Goal: Information Seeking & Learning: Learn about a topic

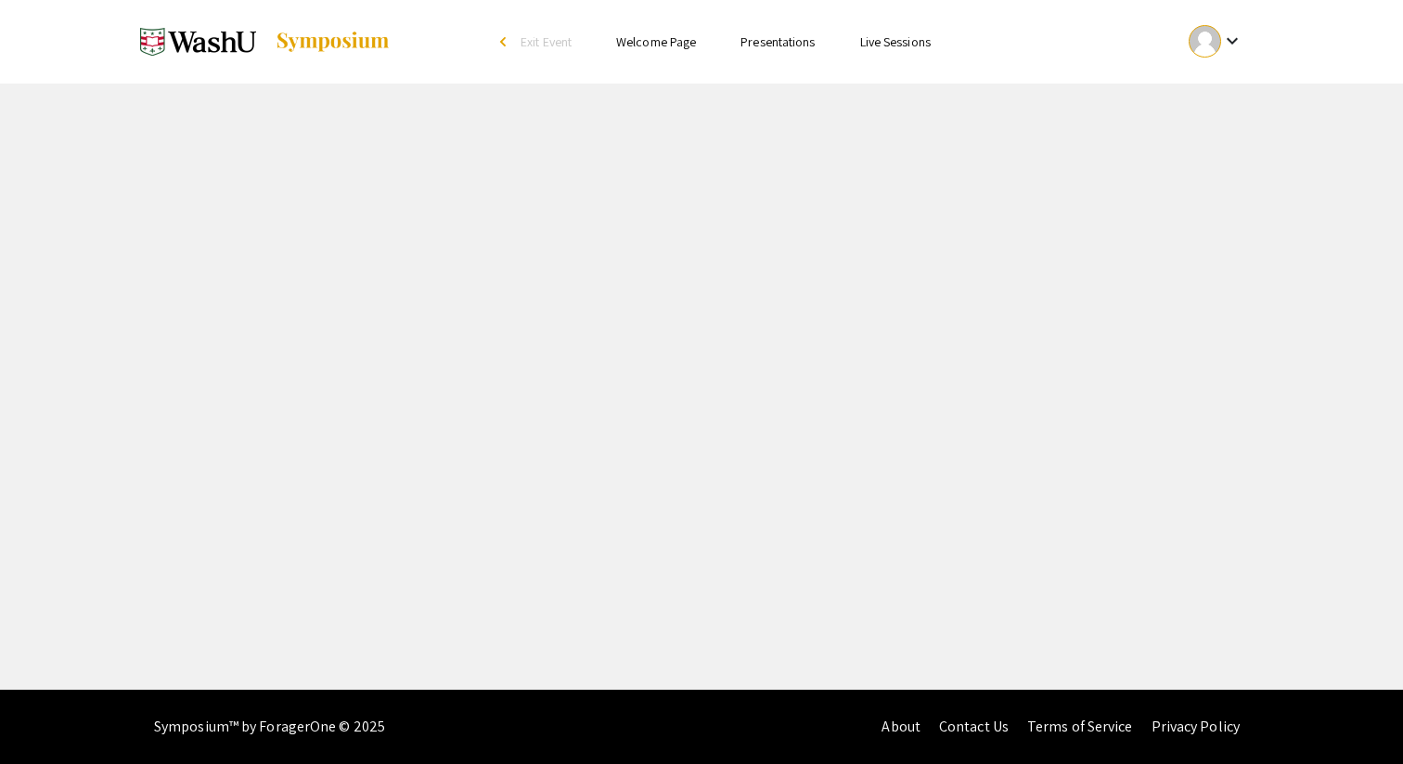
select select "custom"
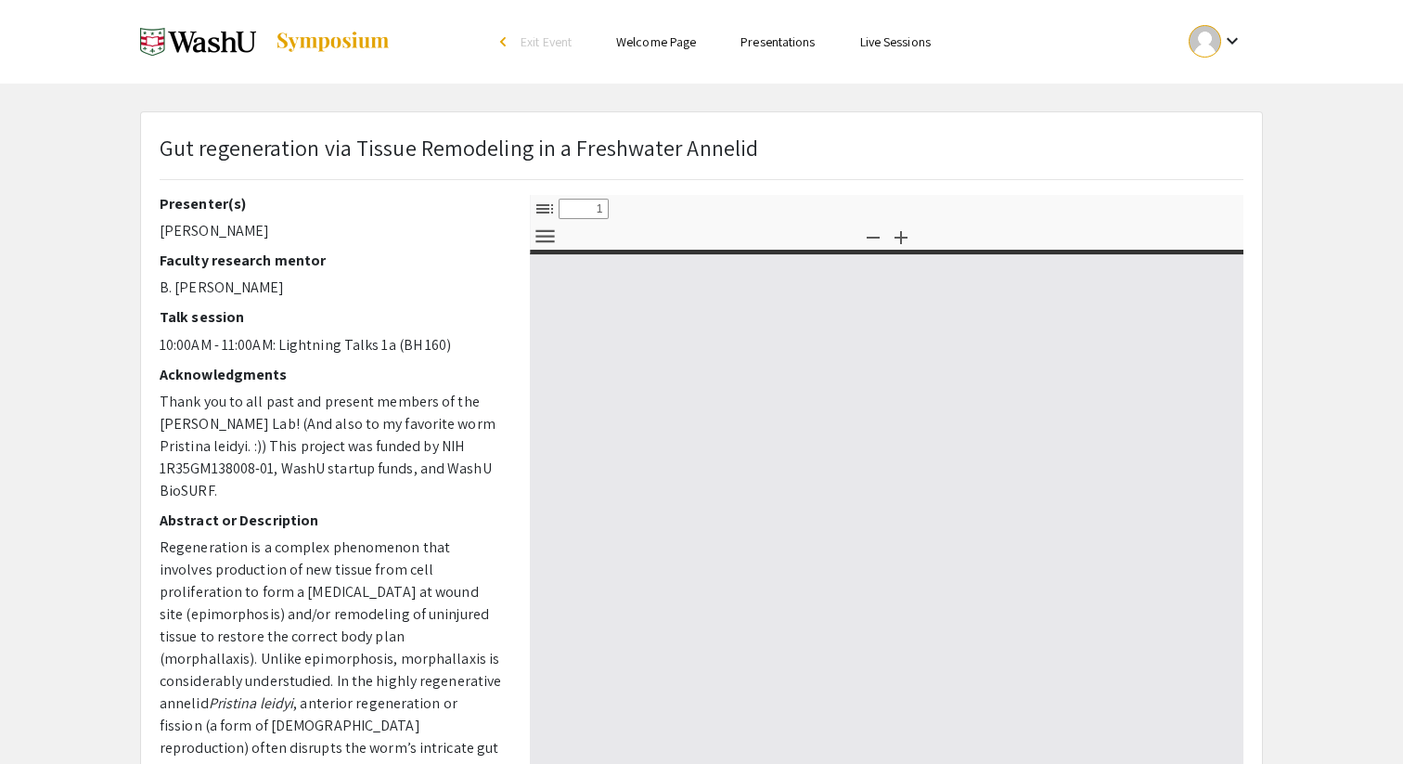
type input "0"
select select "custom"
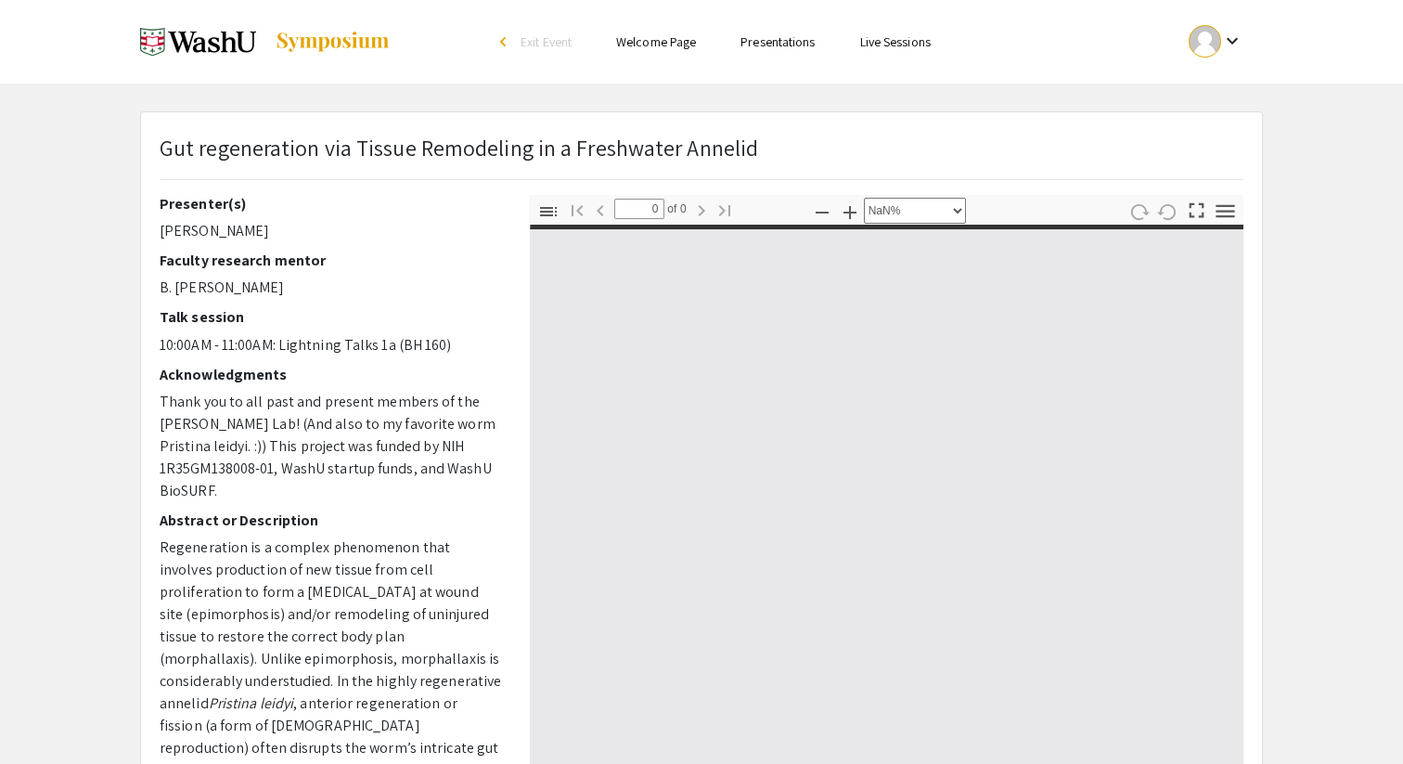
type input "1"
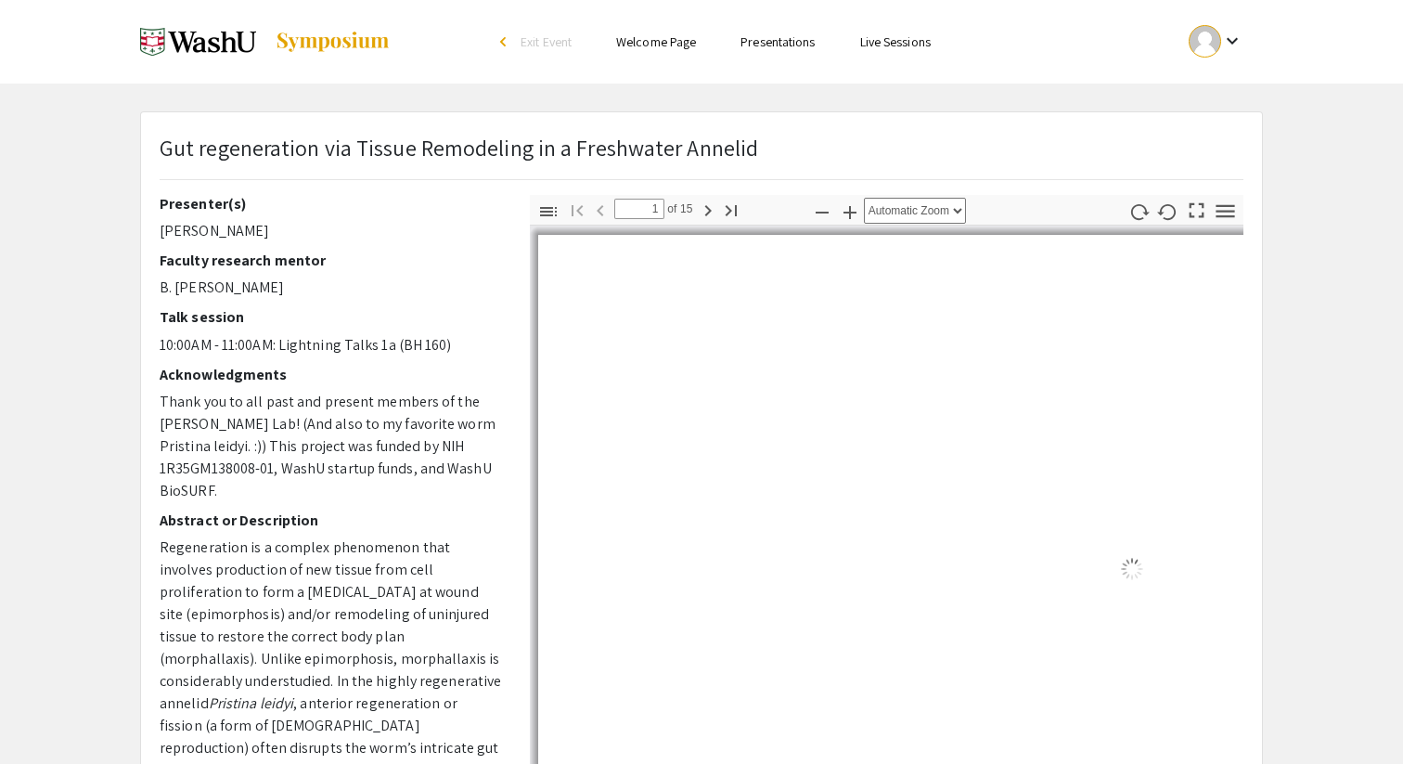
select select "0.5"
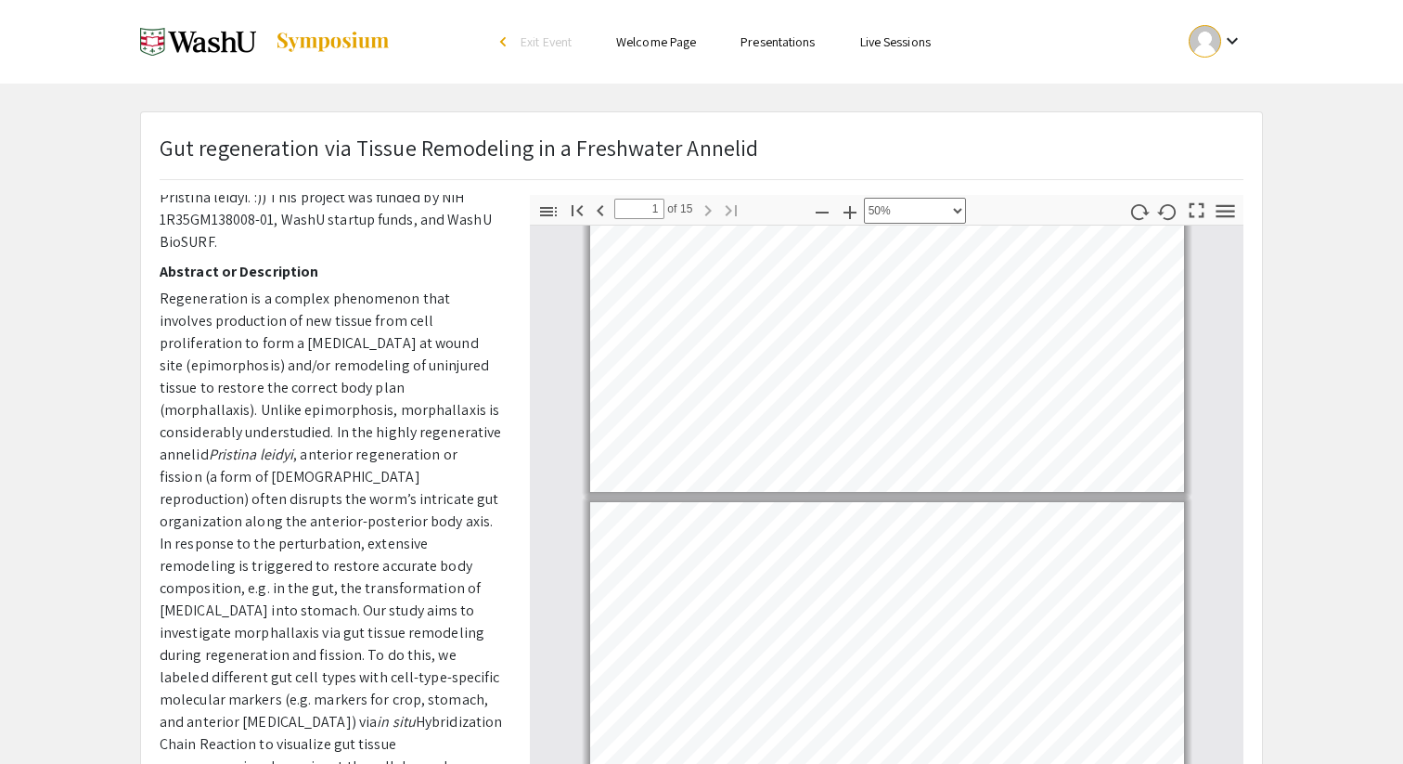
click at [333, 41] on img at bounding box center [333, 42] width 116 height 22
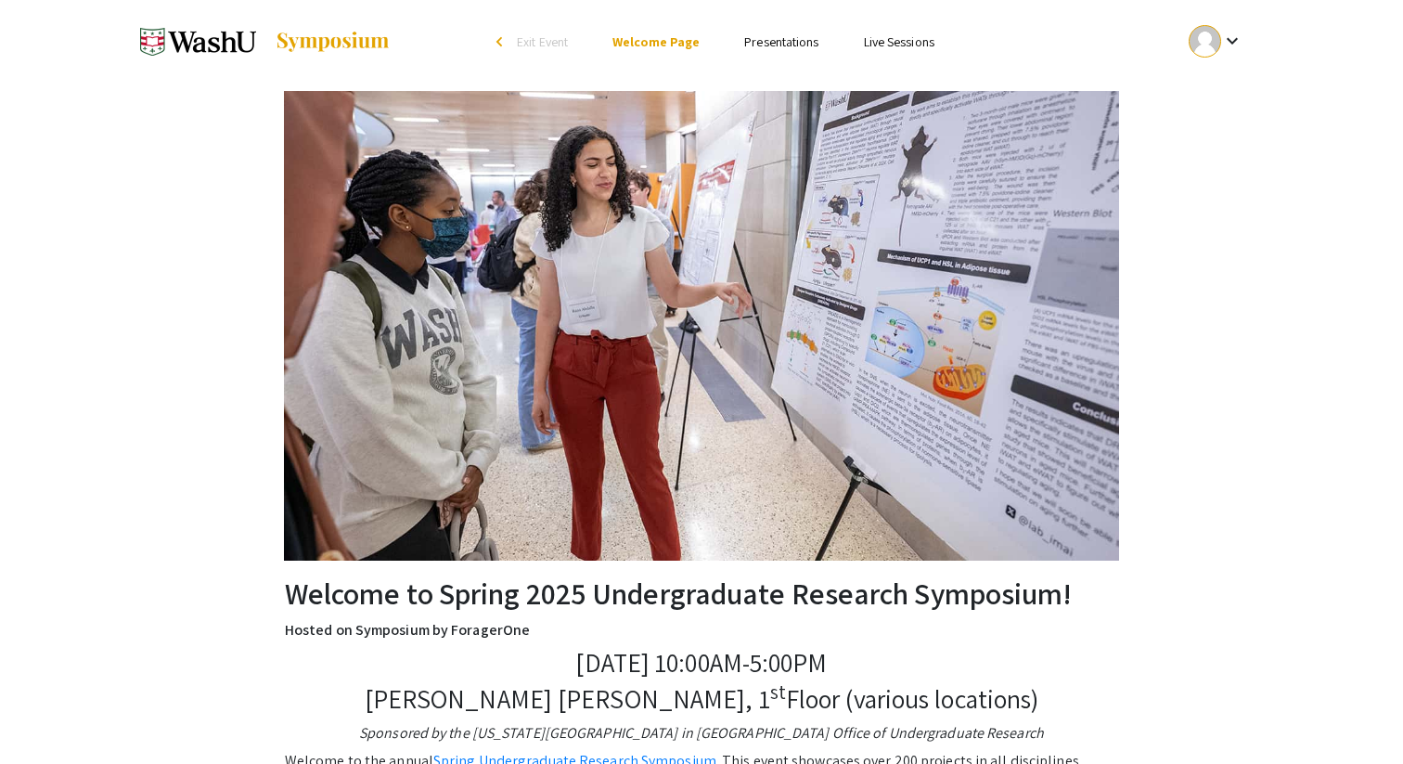
click at [764, 54] on ul "Skip navigation arrow_back_ios Exit Event Welcome Page Presentations Live Sessi…" at bounding box center [701, 41] width 370 height 83
click at [765, 39] on link "Presentations" at bounding box center [781, 41] width 74 height 17
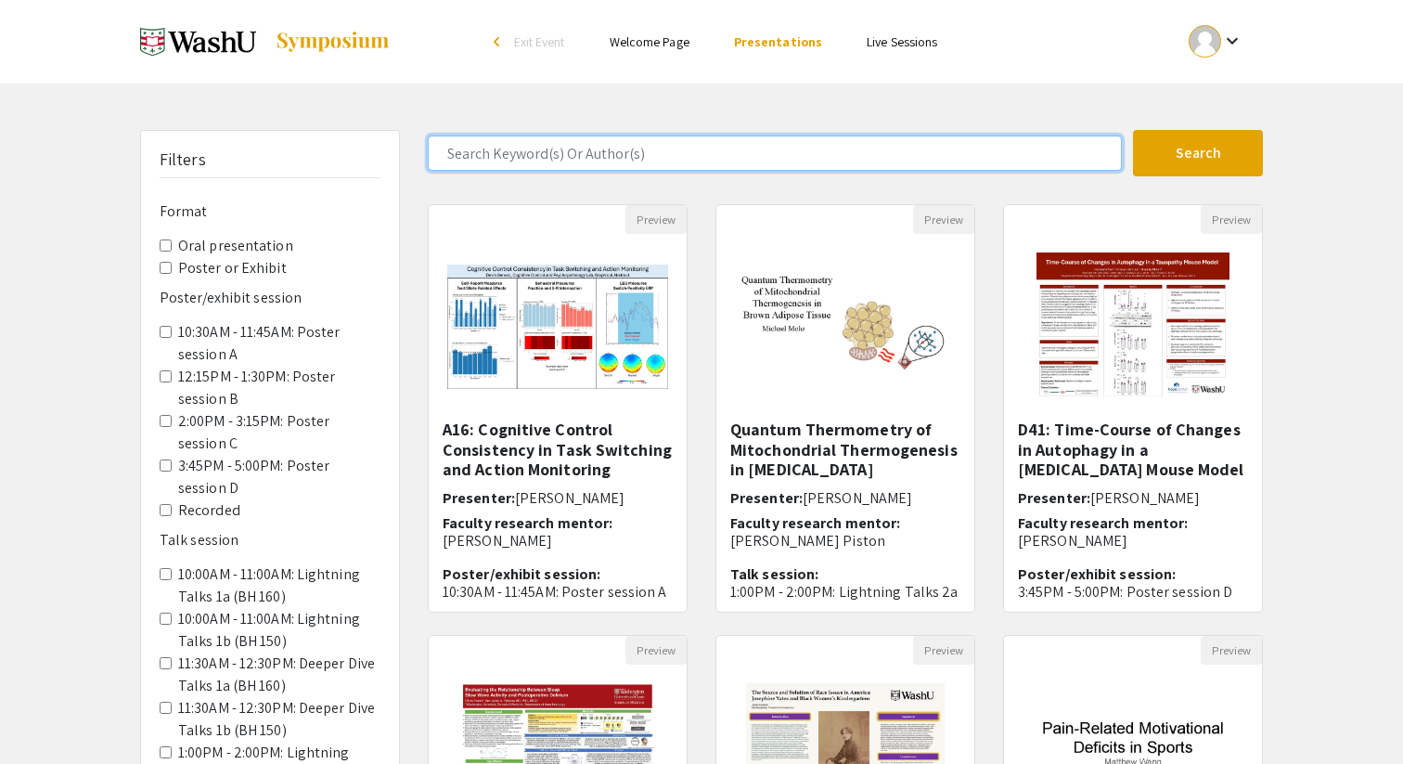
click at [617, 152] on input "Search Keyword(s) Or Author(s)" at bounding box center [775, 152] width 694 height 35
type input "liu"
click at [1133, 130] on button "Search" at bounding box center [1198, 153] width 130 height 46
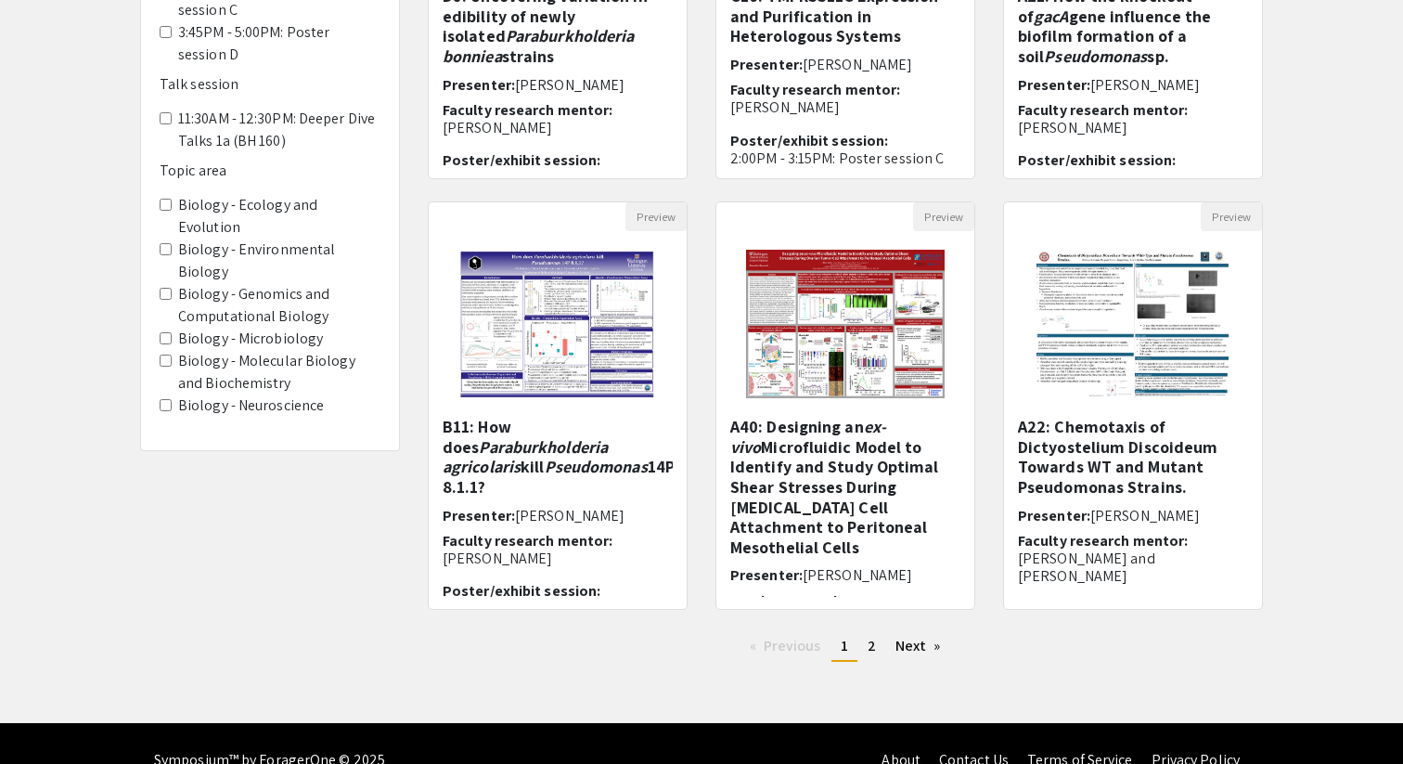
scroll to position [467, 0]
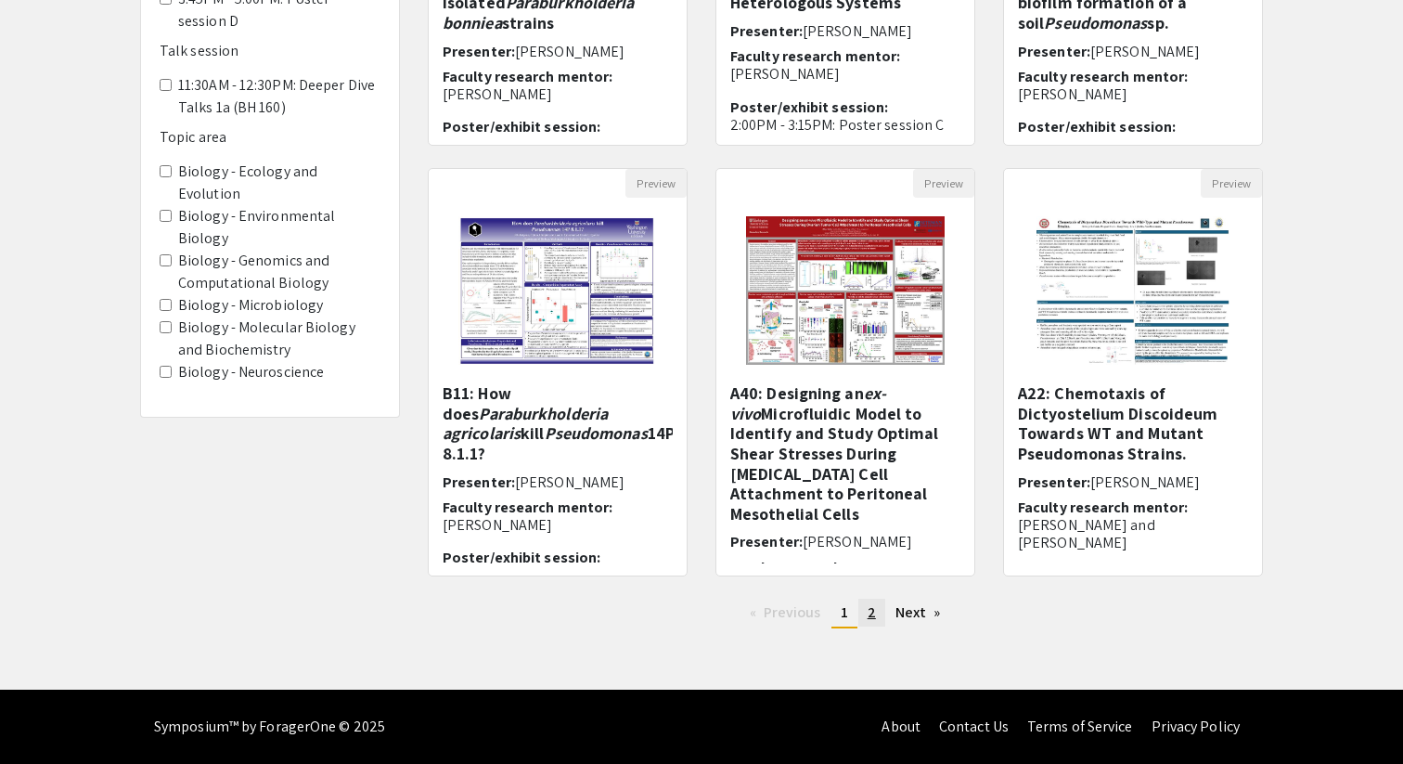
click at [880, 616] on link "page 2" at bounding box center [871, 612] width 27 height 28
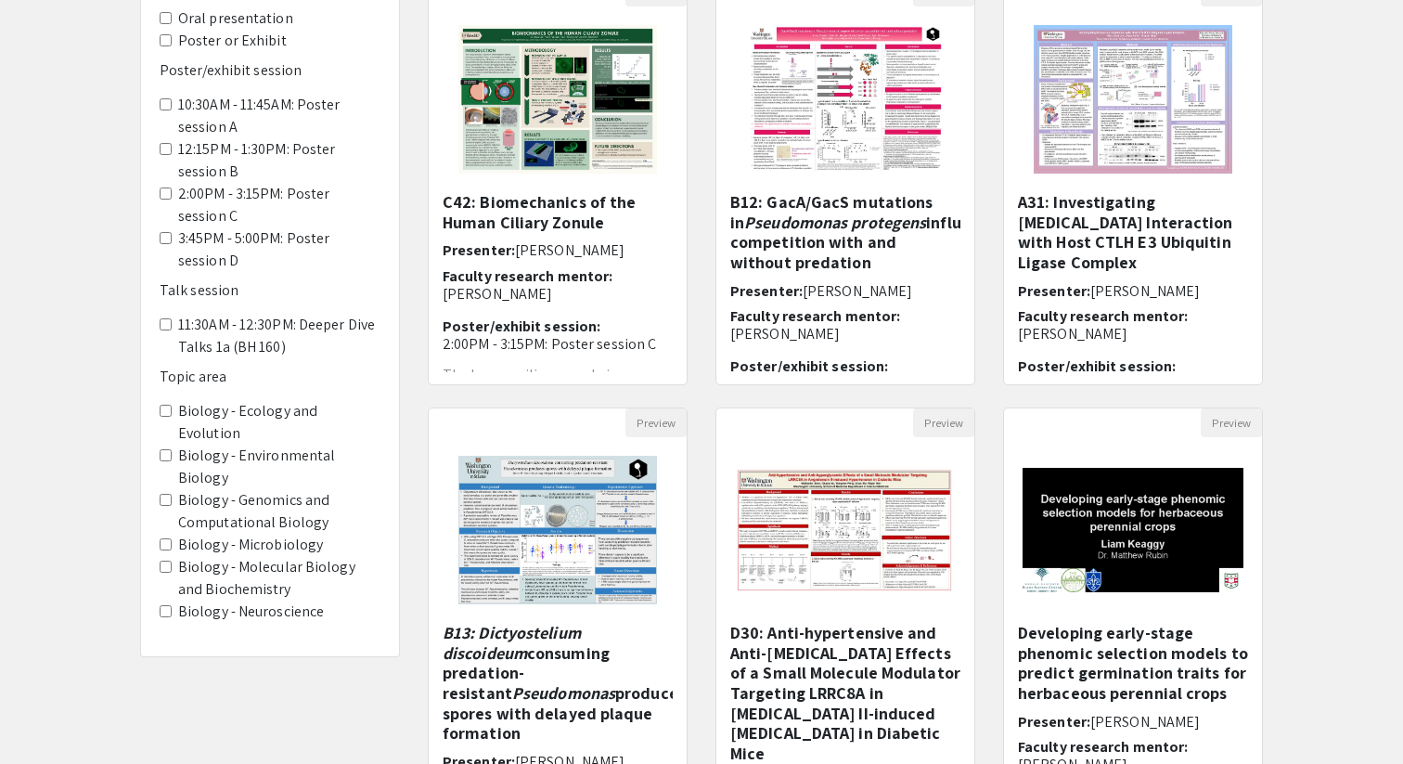
scroll to position [236, 0]
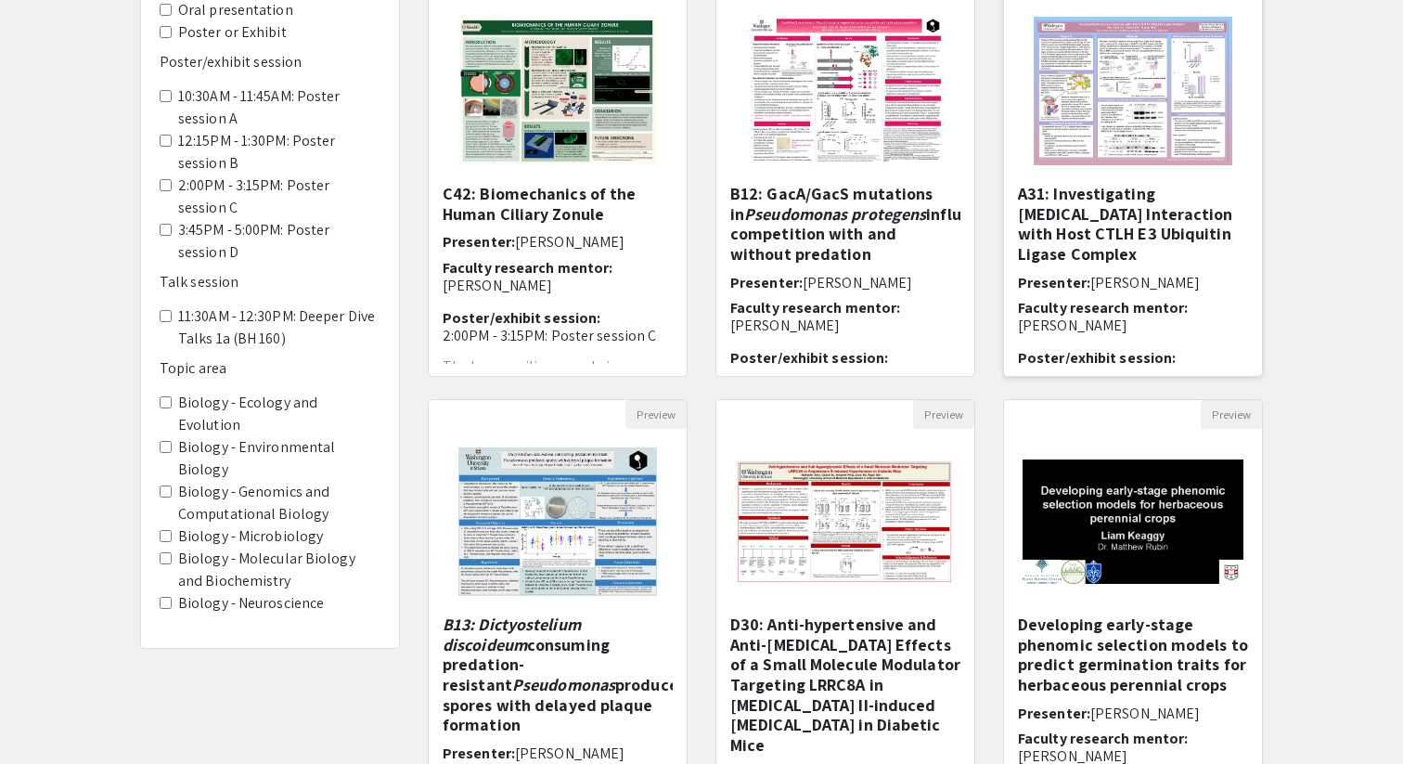
click at [1147, 190] on h5 "A31: Investigating Rotavirus Interaction with Host CTLH E3 Ubiquitin Ligase Com…" at bounding box center [1133, 224] width 230 height 80
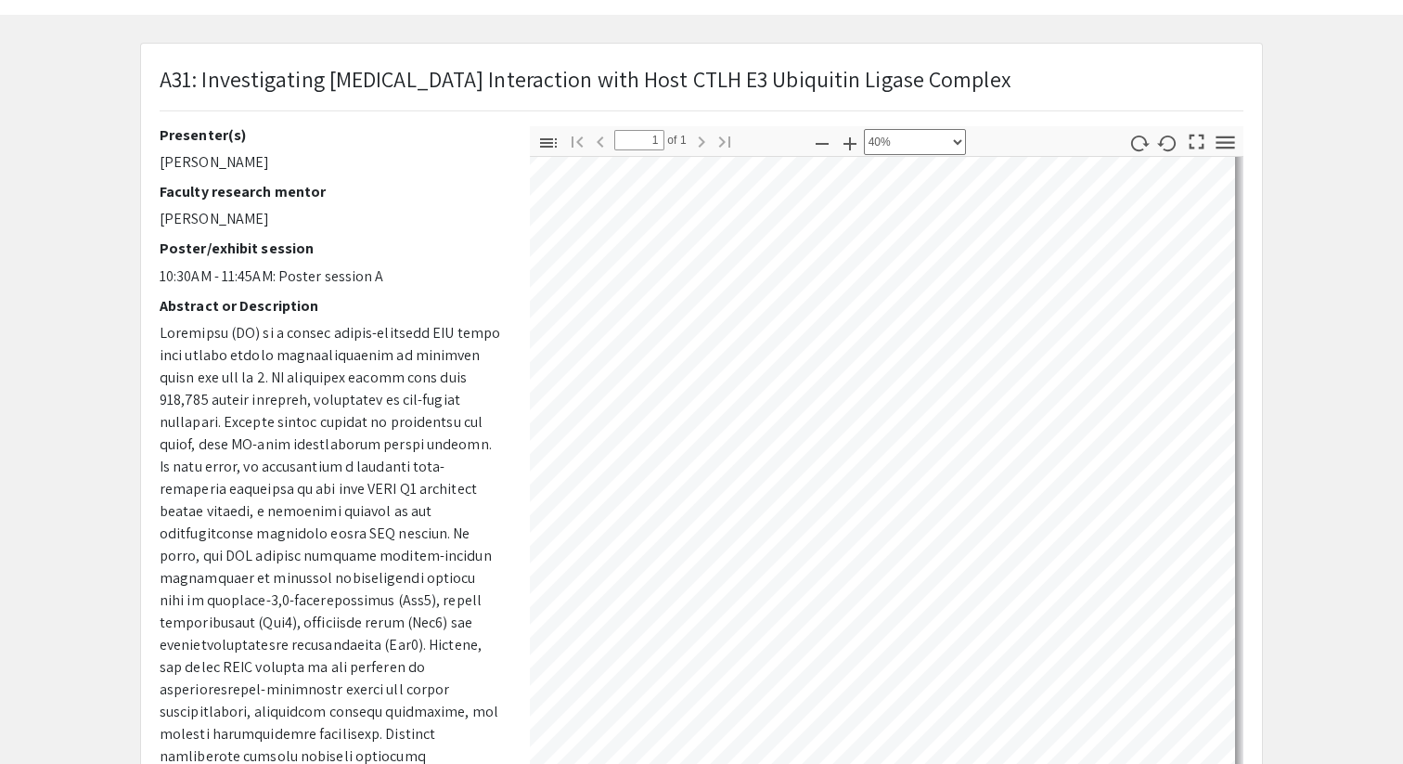
scroll to position [681, 1013]
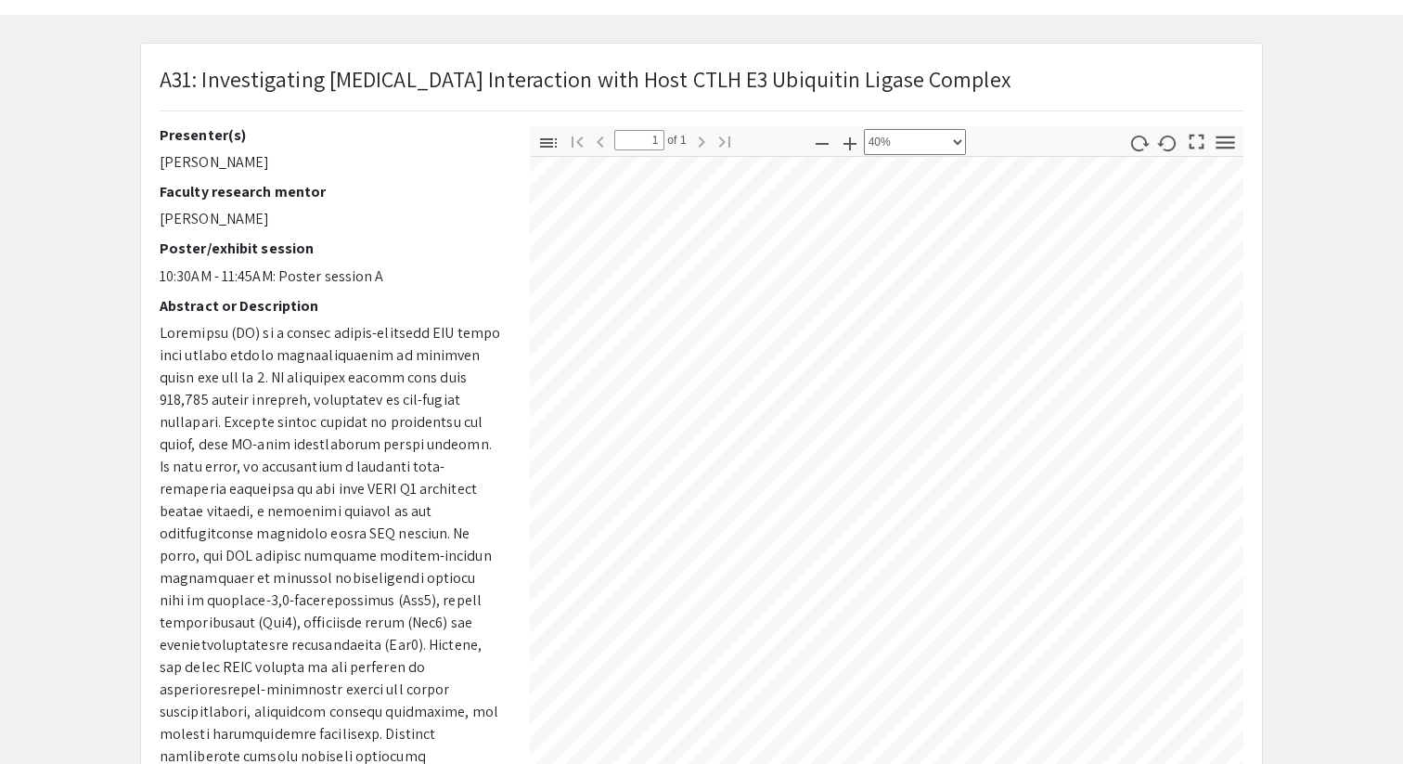
select select "custom"
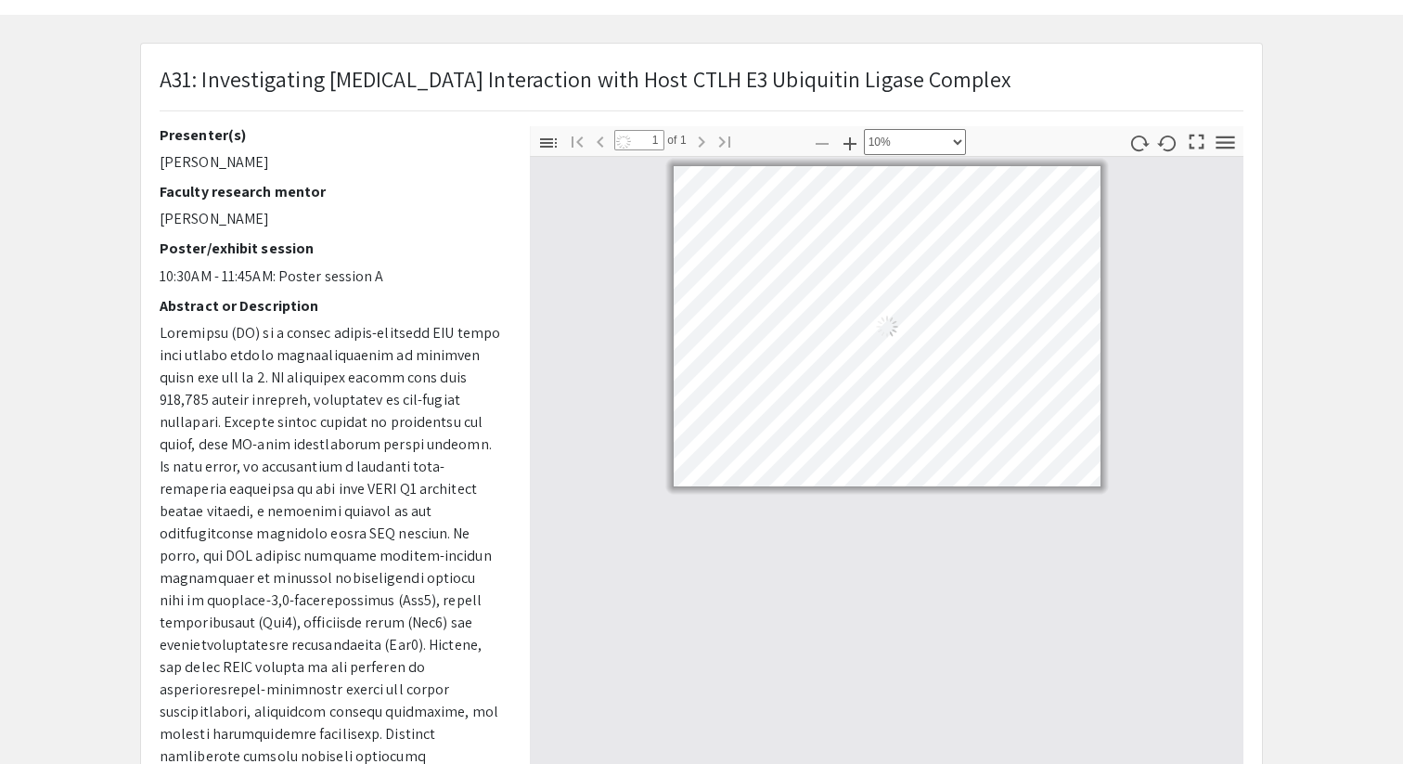
scroll to position [0, 0]
click at [223, 225] on p "Siyuan Ding" at bounding box center [331, 219] width 342 height 22
copy div "Siyuan Ding"
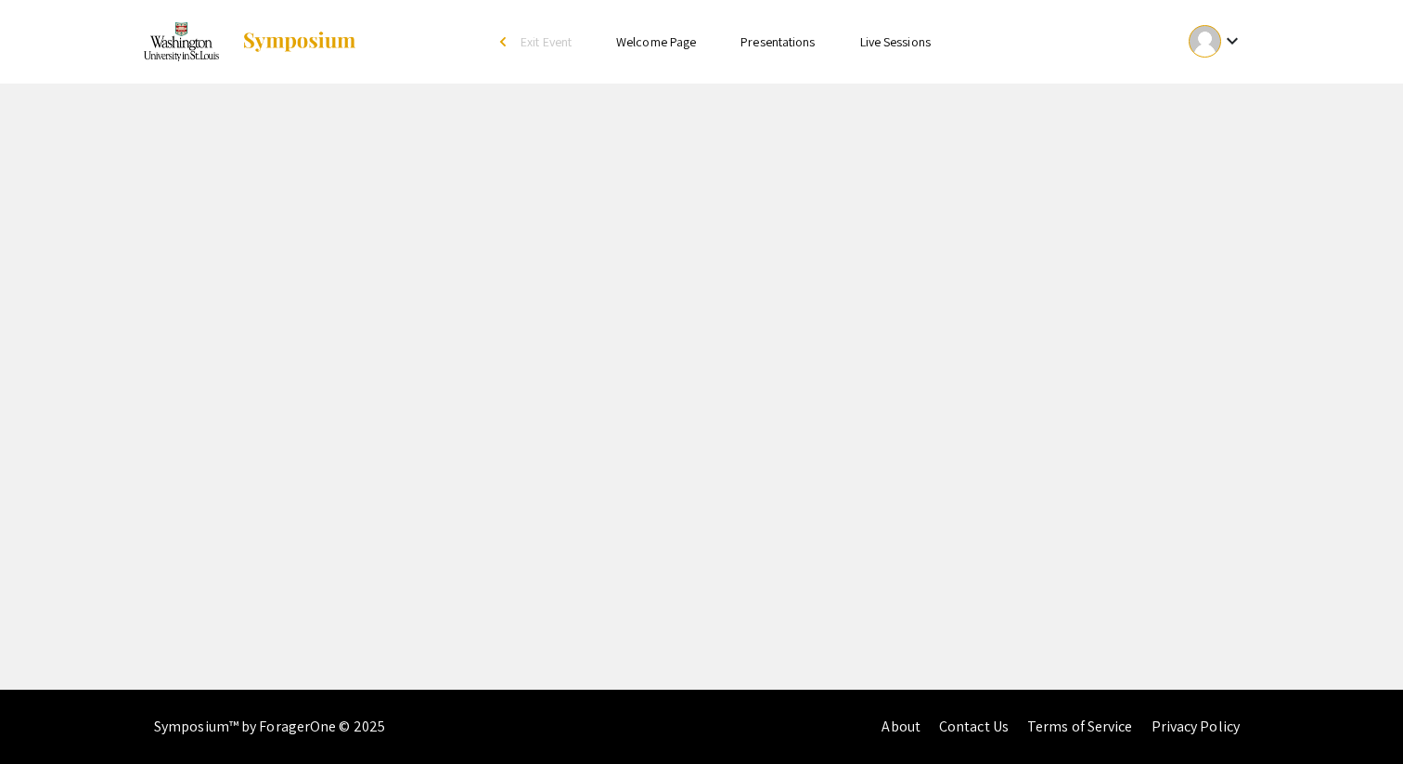
select select "custom"
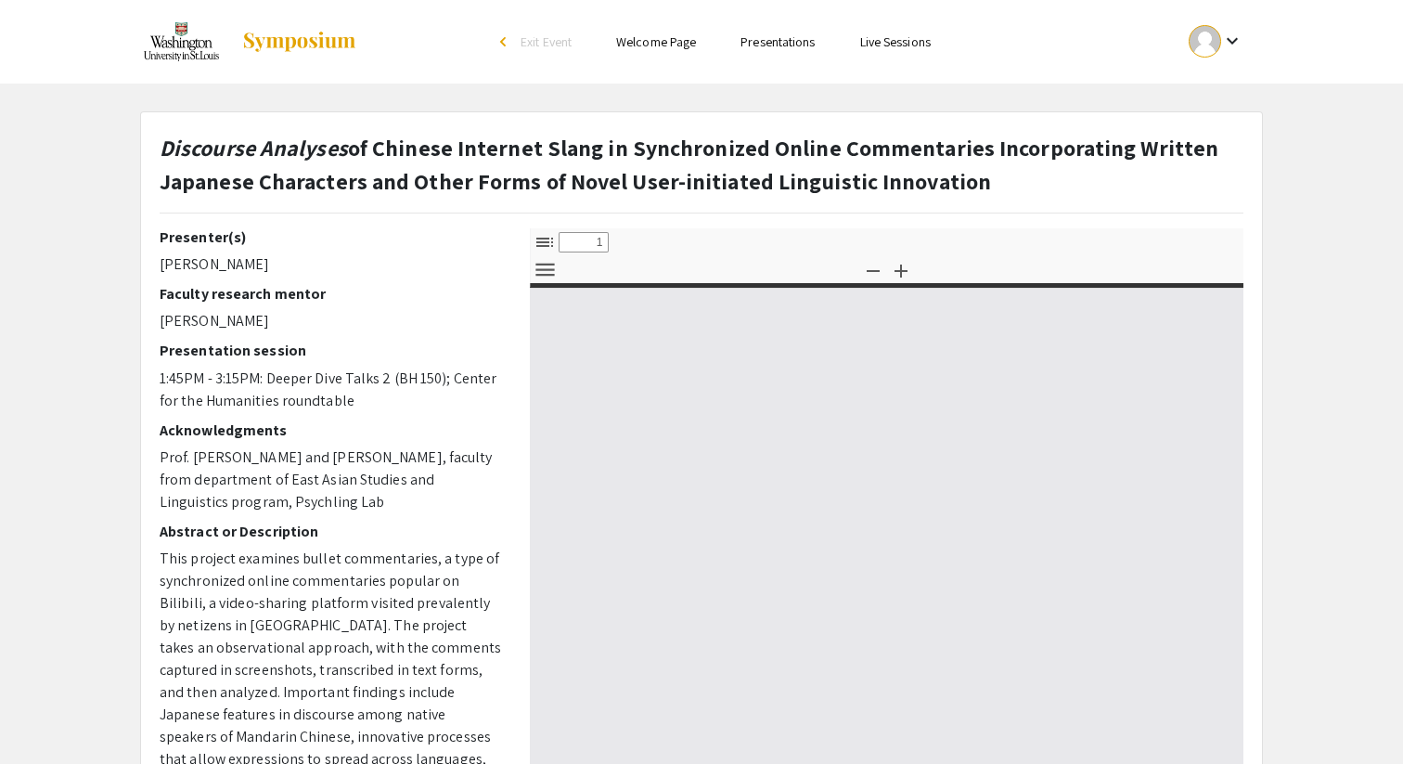
type input "0"
select select "custom"
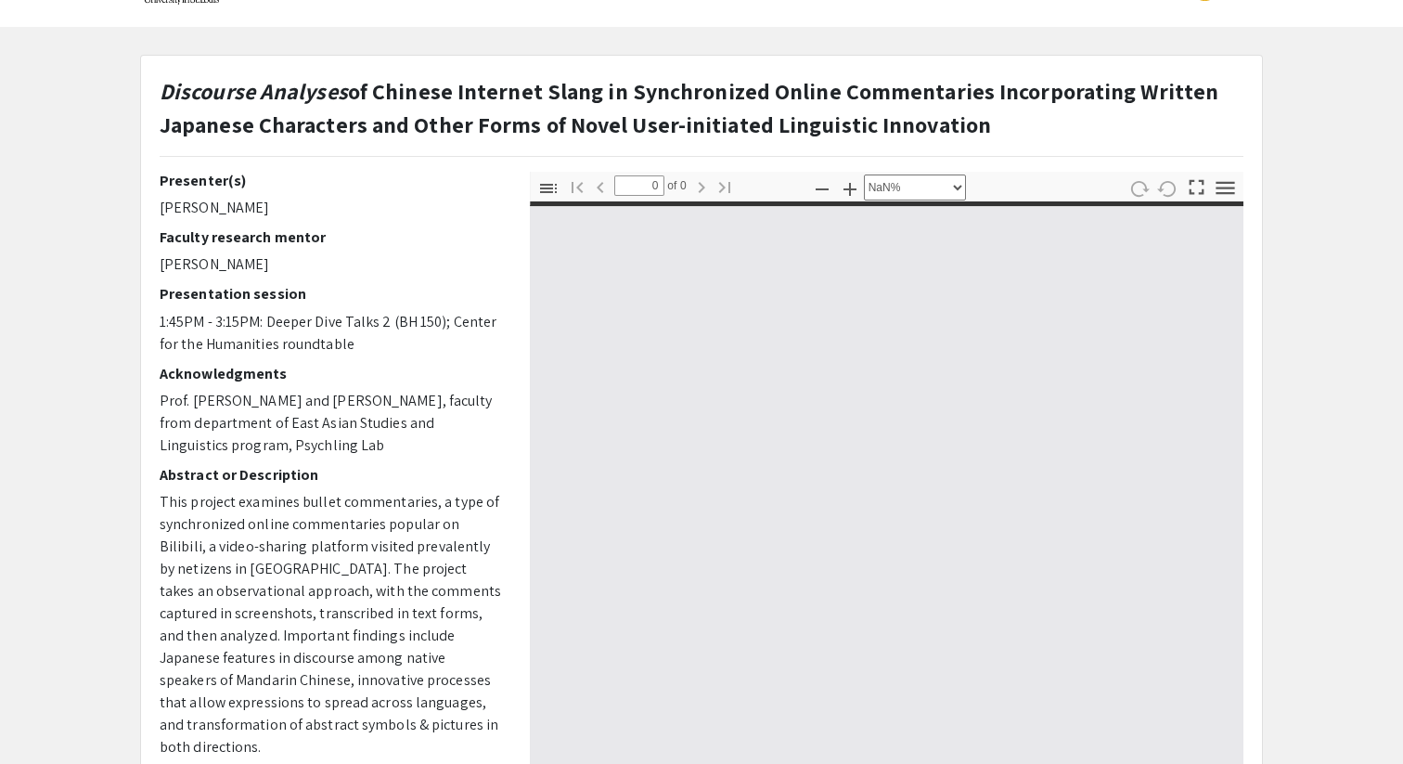
scroll to position [56, 0]
type input "1"
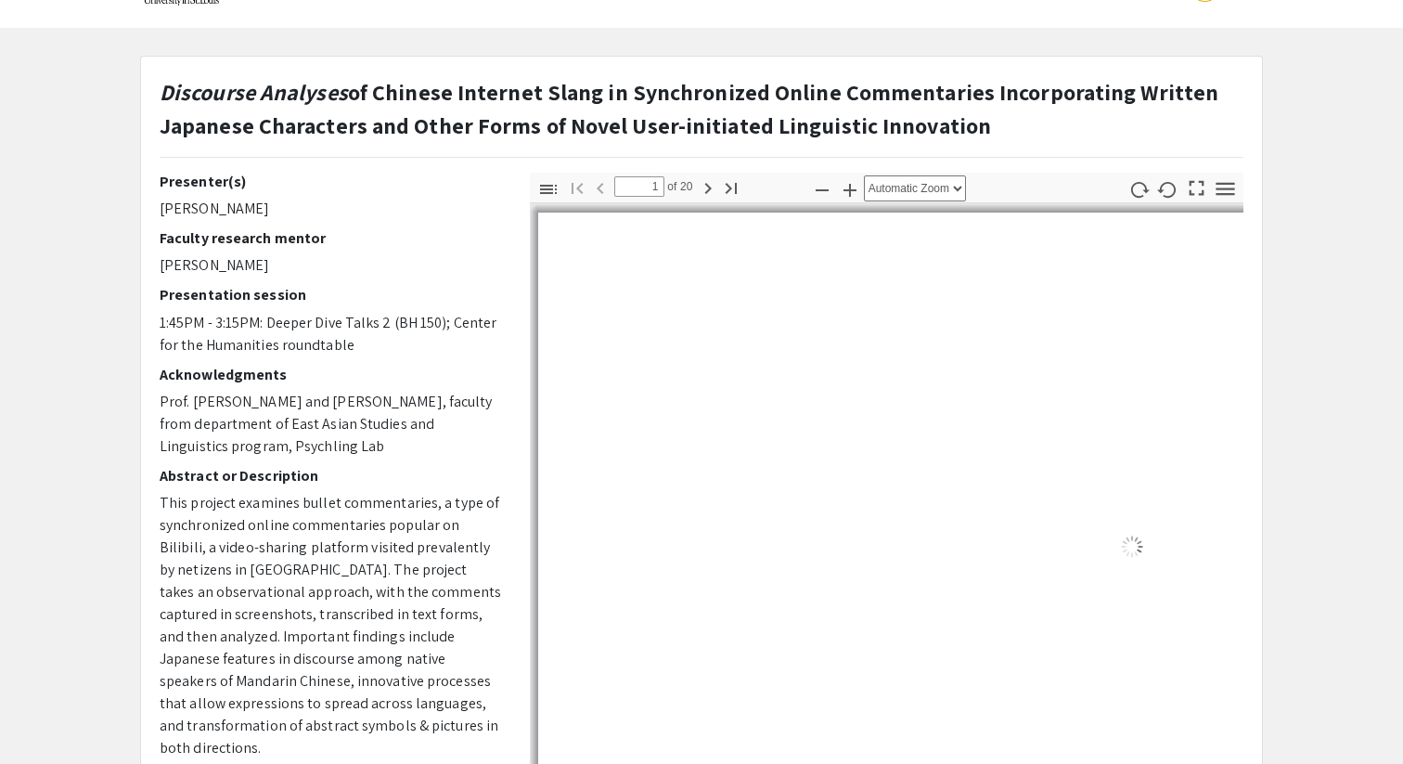
select select "auto"
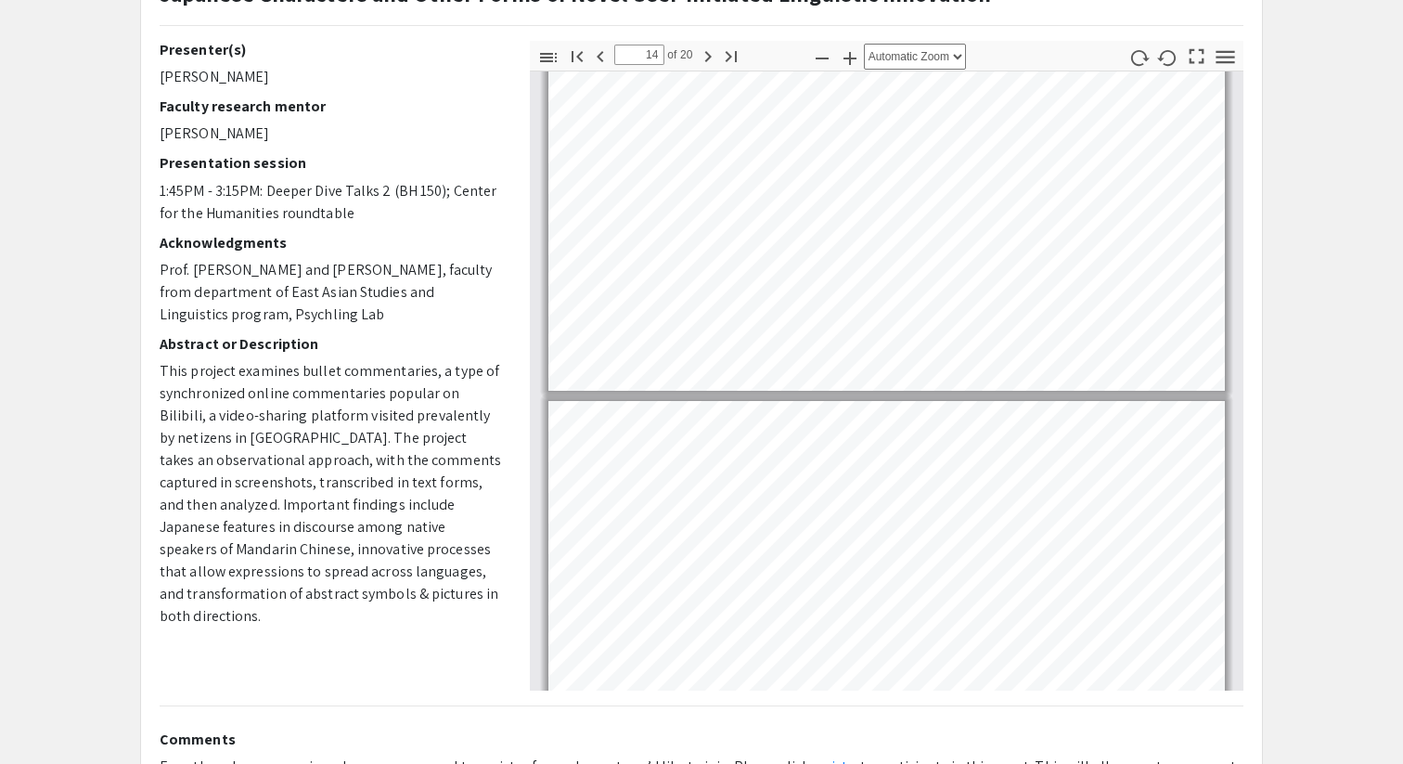
scroll to position [5157, 0]
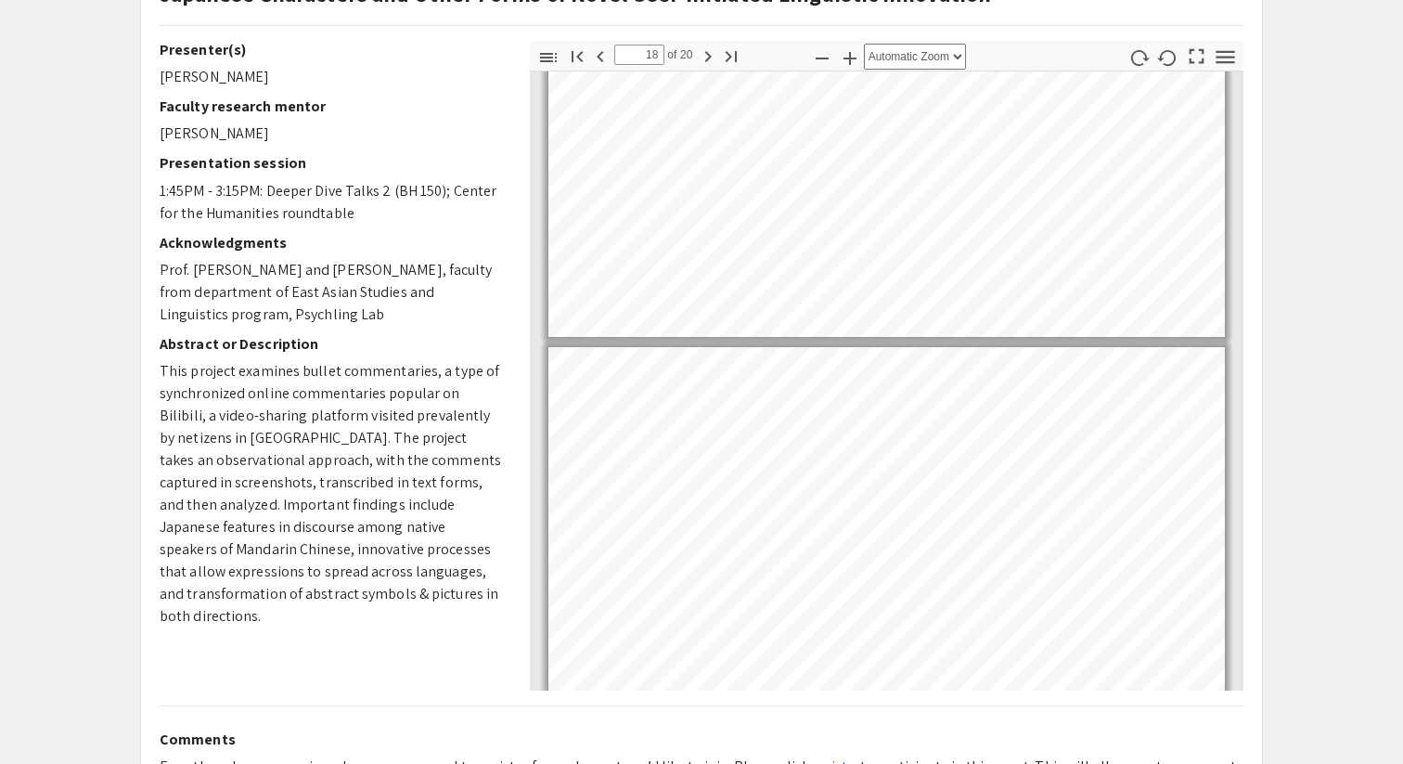
type input "19"
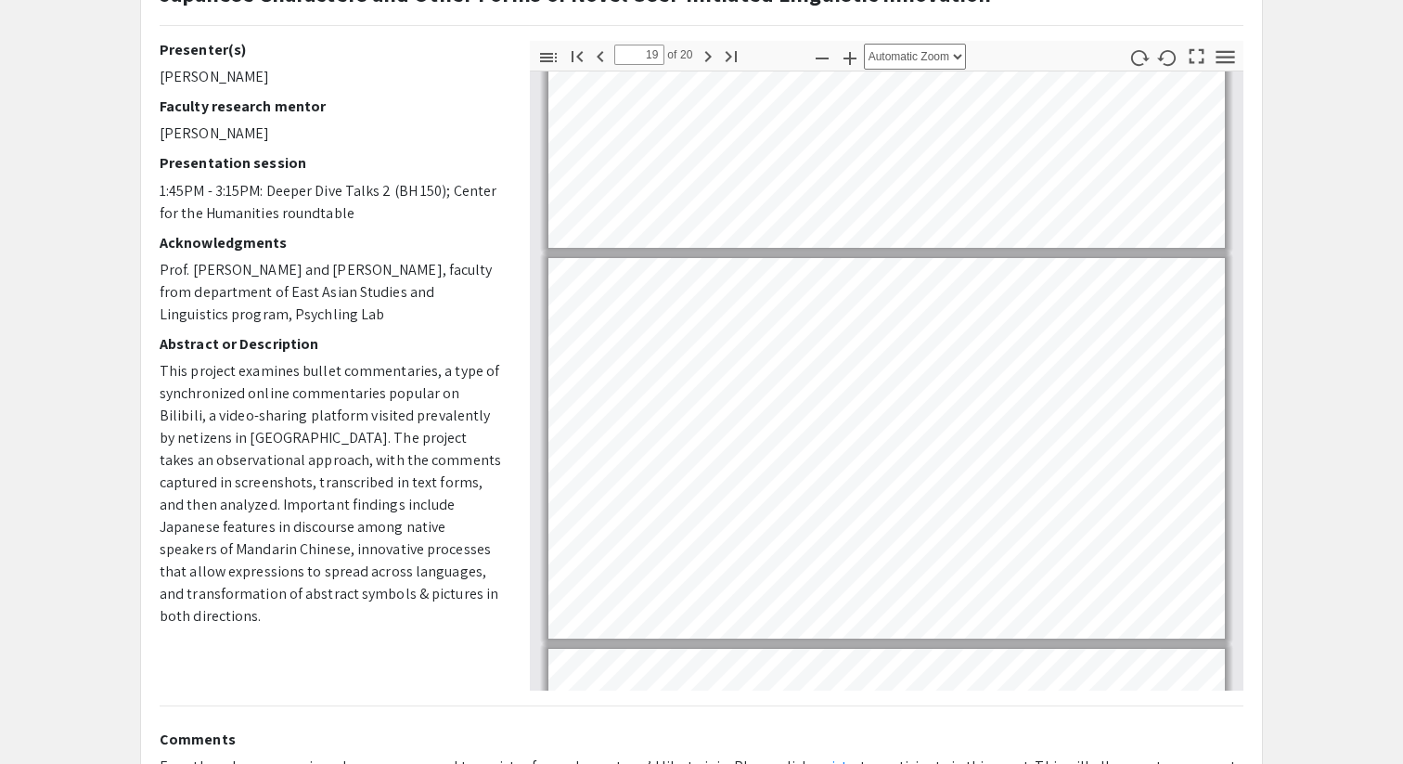
scroll to position [7057, 0]
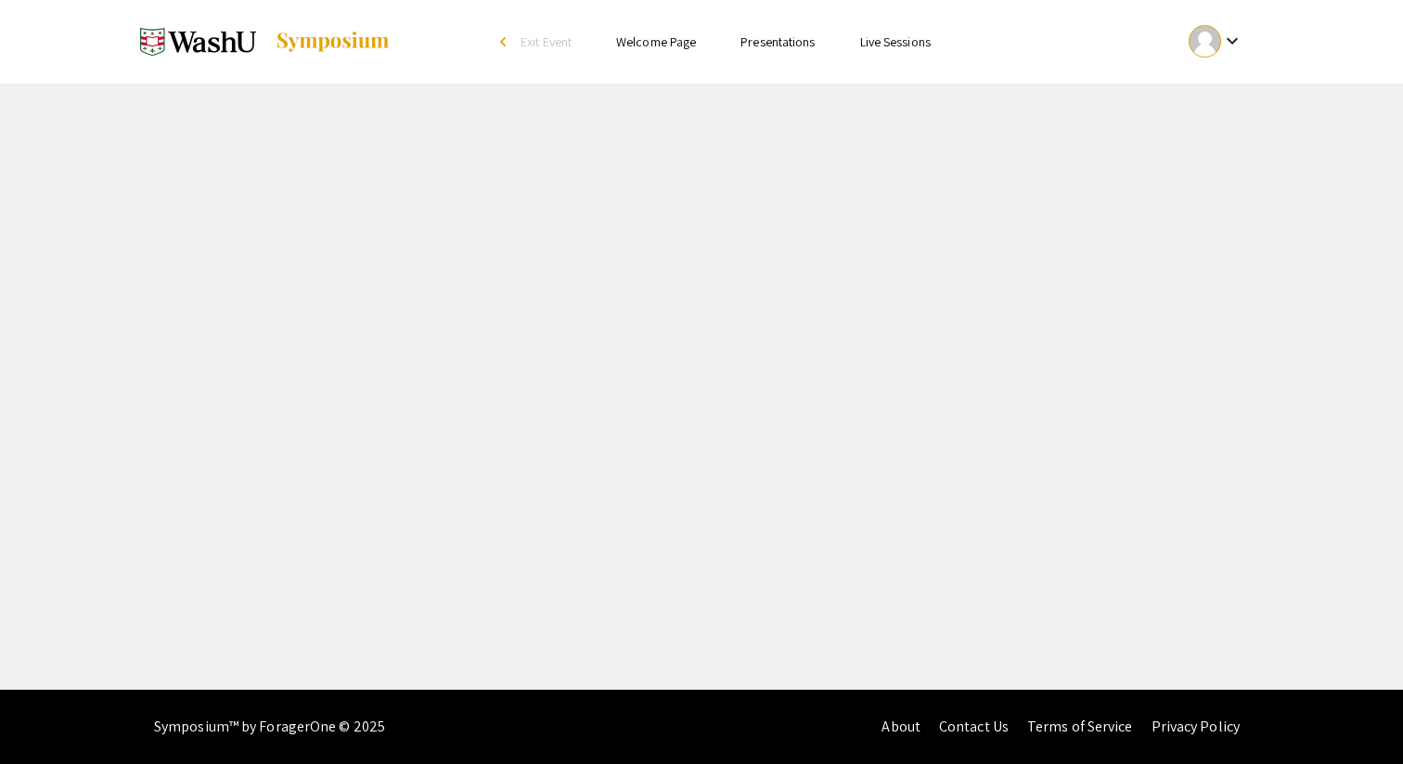
select select "custom"
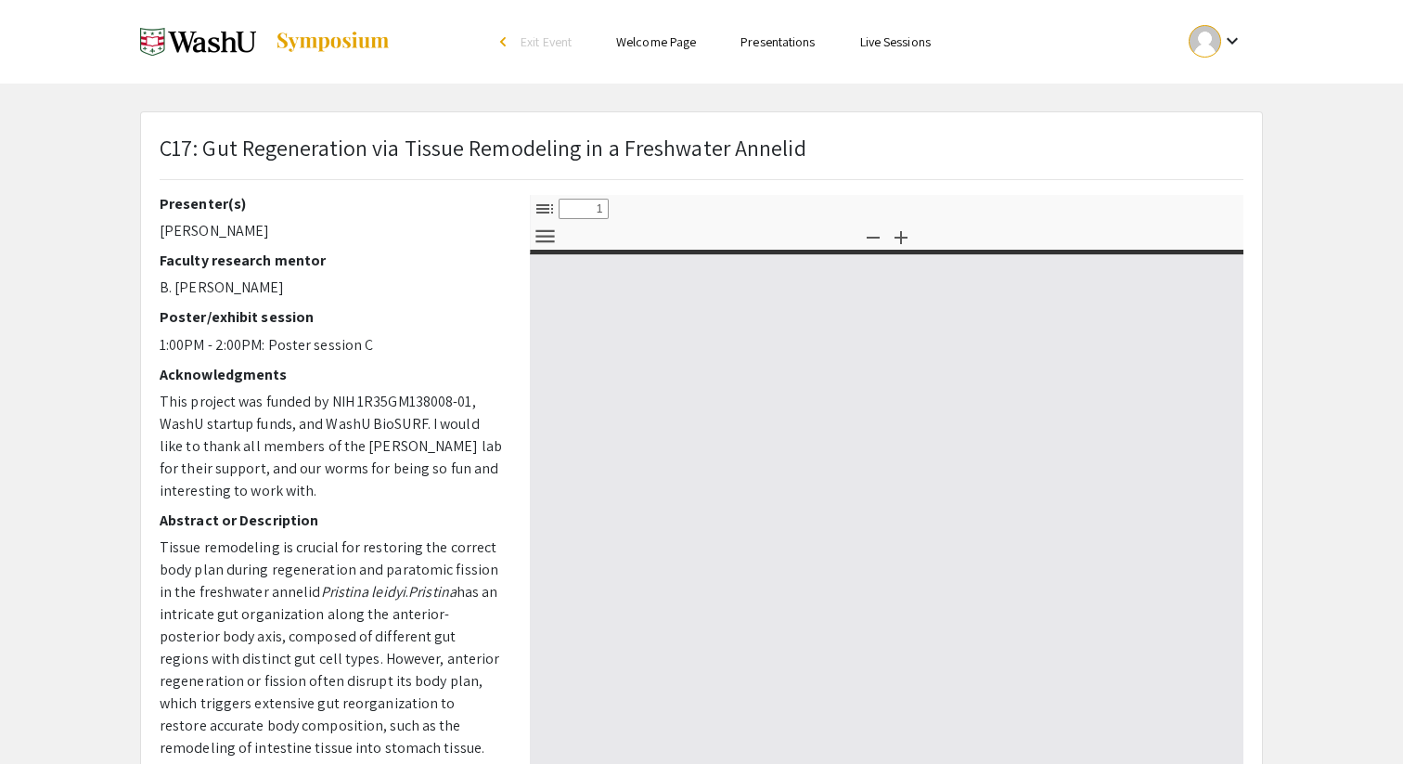
type input "0"
select select "custom"
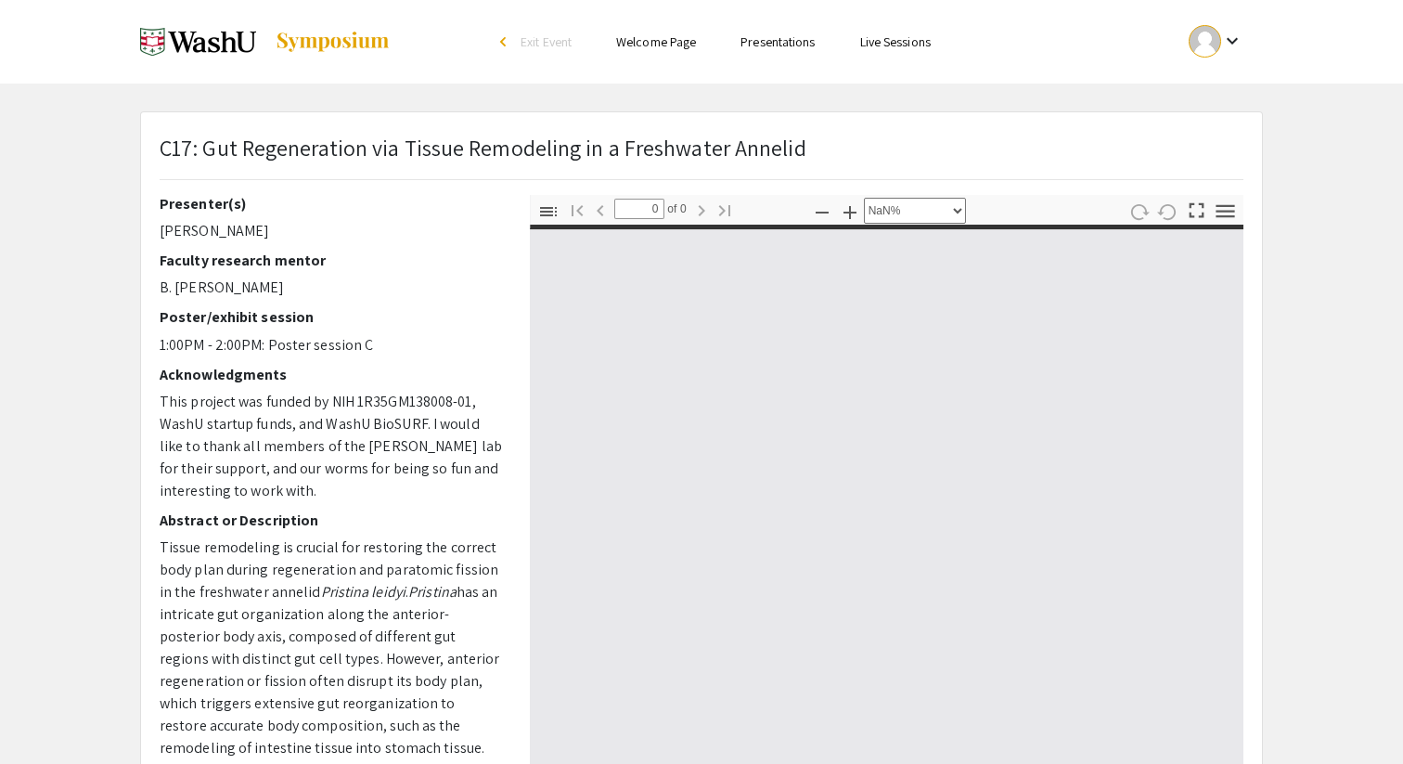
type input "1"
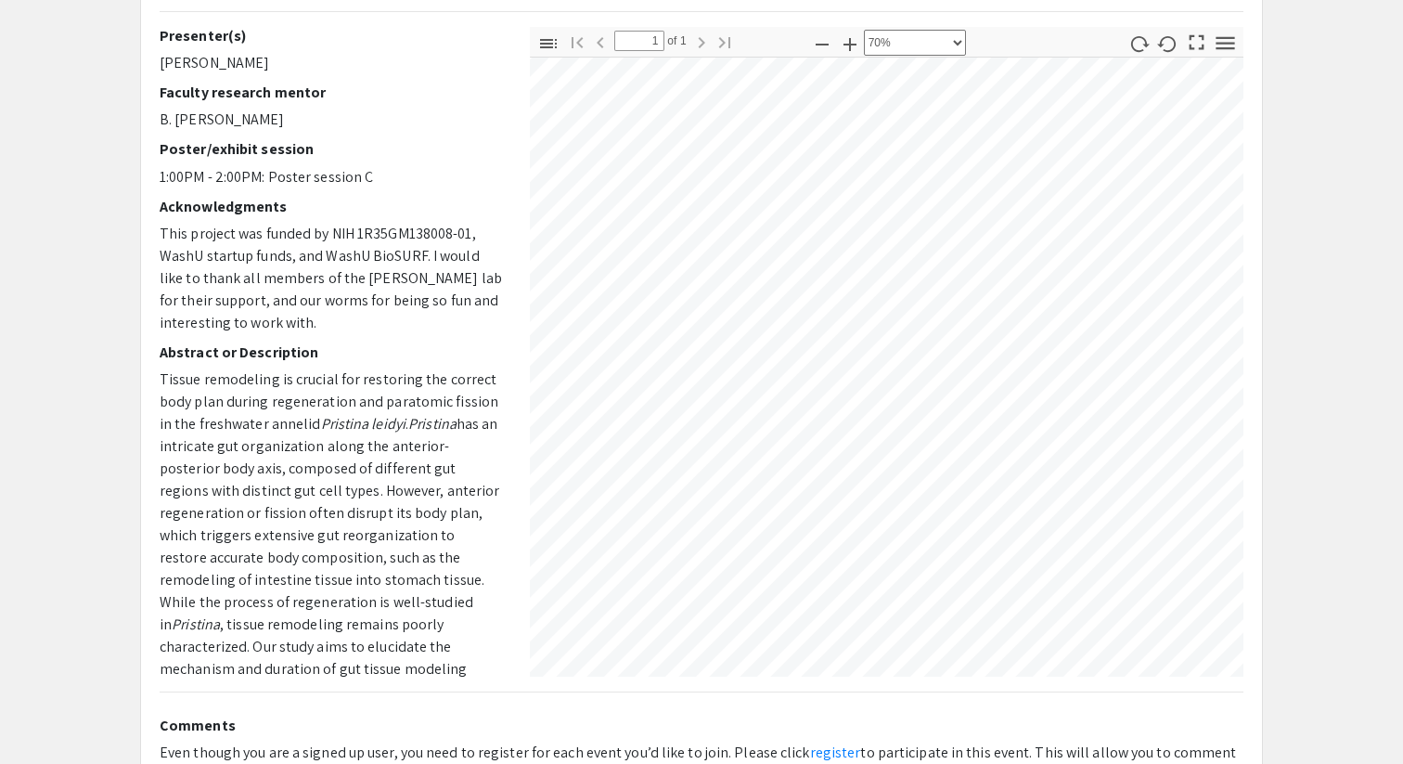
scroll to position [1869, 45]
select select "custom"
